Goal: Task Accomplishment & Management: Manage account settings

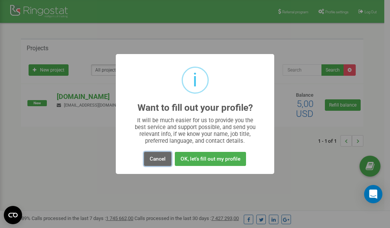
click at [157, 157] on button "Cancel" at bounding box center [157, 159] width 27 height 14
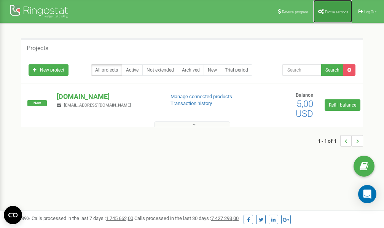
click at [335, 11] on span "Profile settings" at bounding box center [336, 12] width 23 height 4
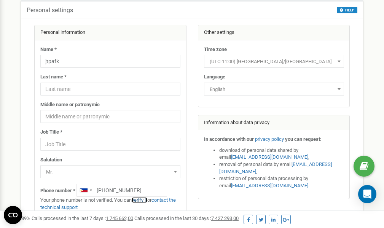
click at [141, 200] on link "verify it" at bounding box center [140, 200] width 16 height 6
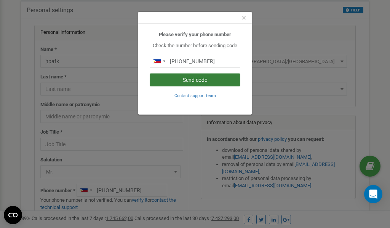
click at [191, 80] on button "Send code" at bounding box center [195, 79] width 91 height 13
